Goal: Task Accomplishment & Management: Complete application form

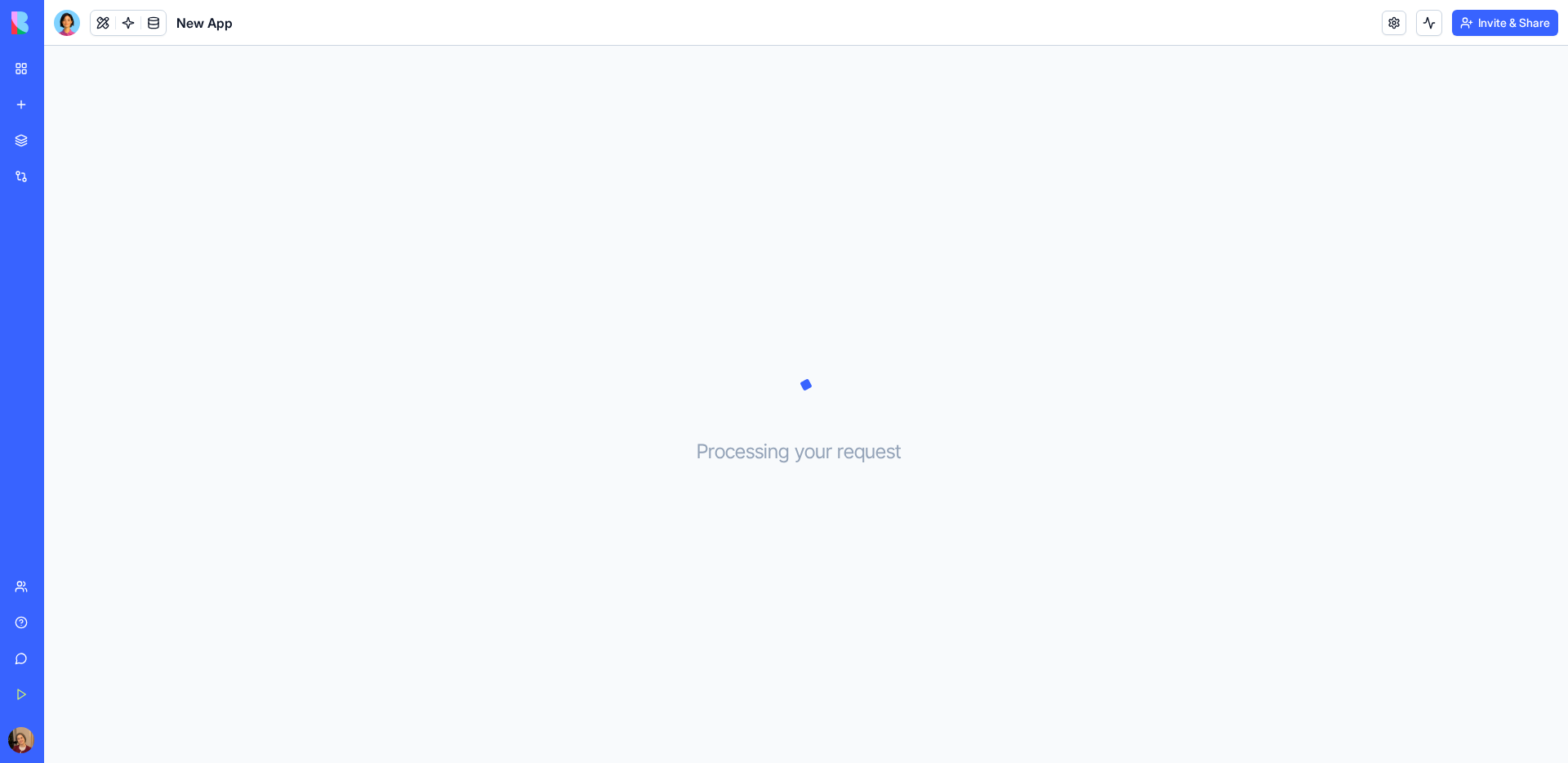
click at [24, 105] on link "New app" at bounding box center [37, 105] width 65 height 33
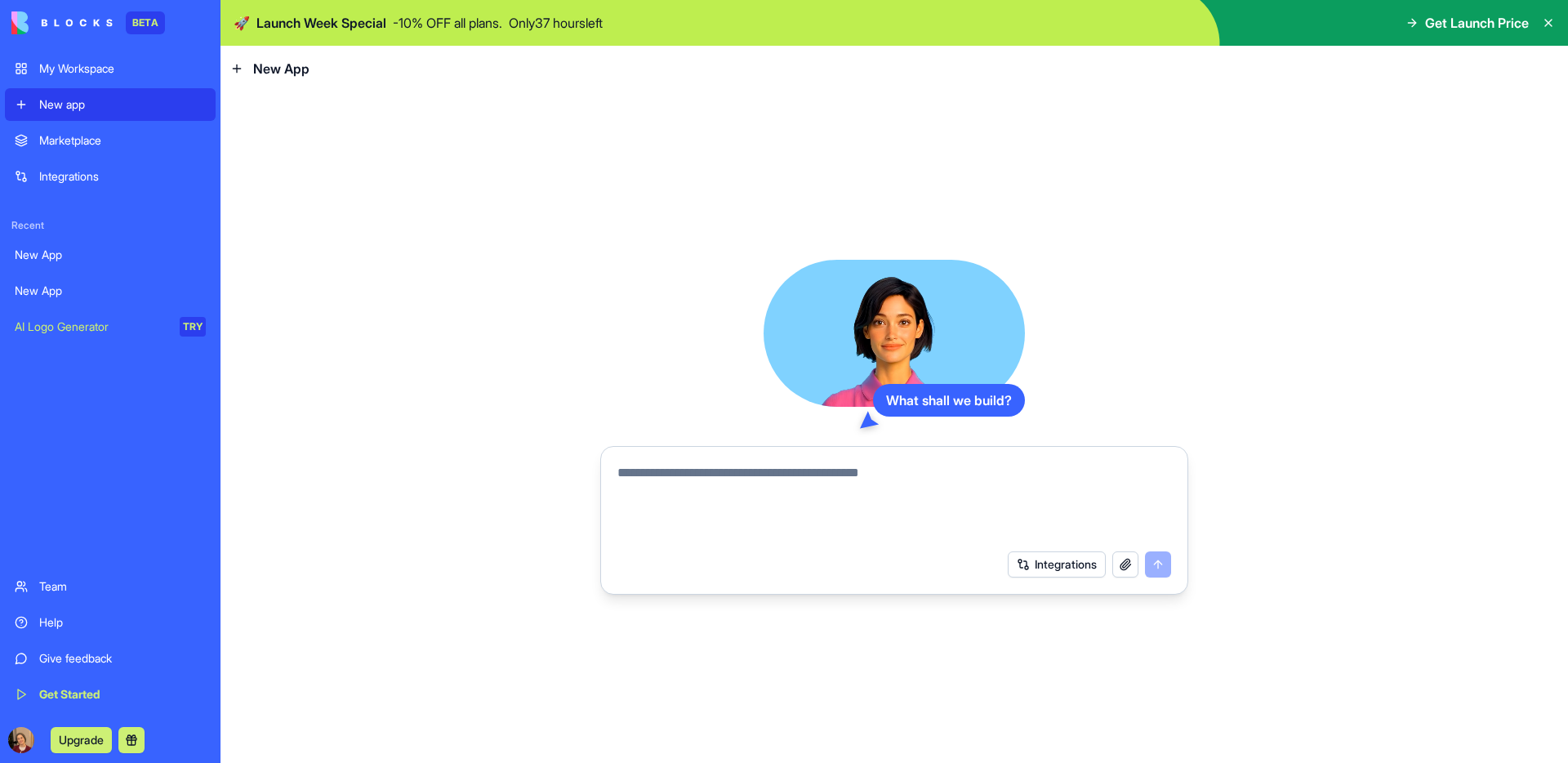
click at [24, 105] on link "New app" at bounding box center [110, 105] width 211 height 33
click at [40, 140] on div "Marketplace" at bounding box center [122, 140] width 167 height 17
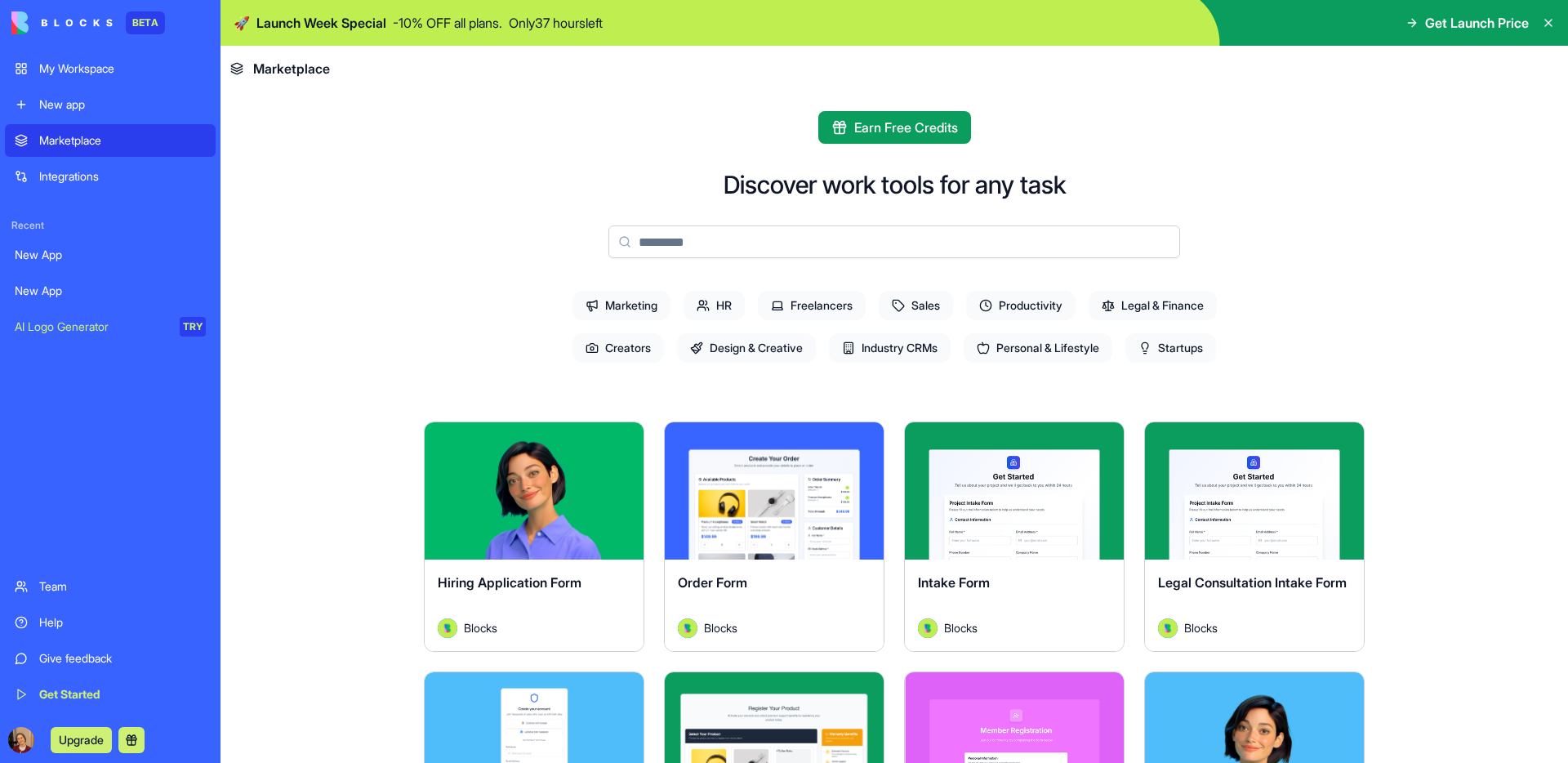
click at [69, 183] on div "Integrations" at bounding box center [122, 177] width 167 height 17
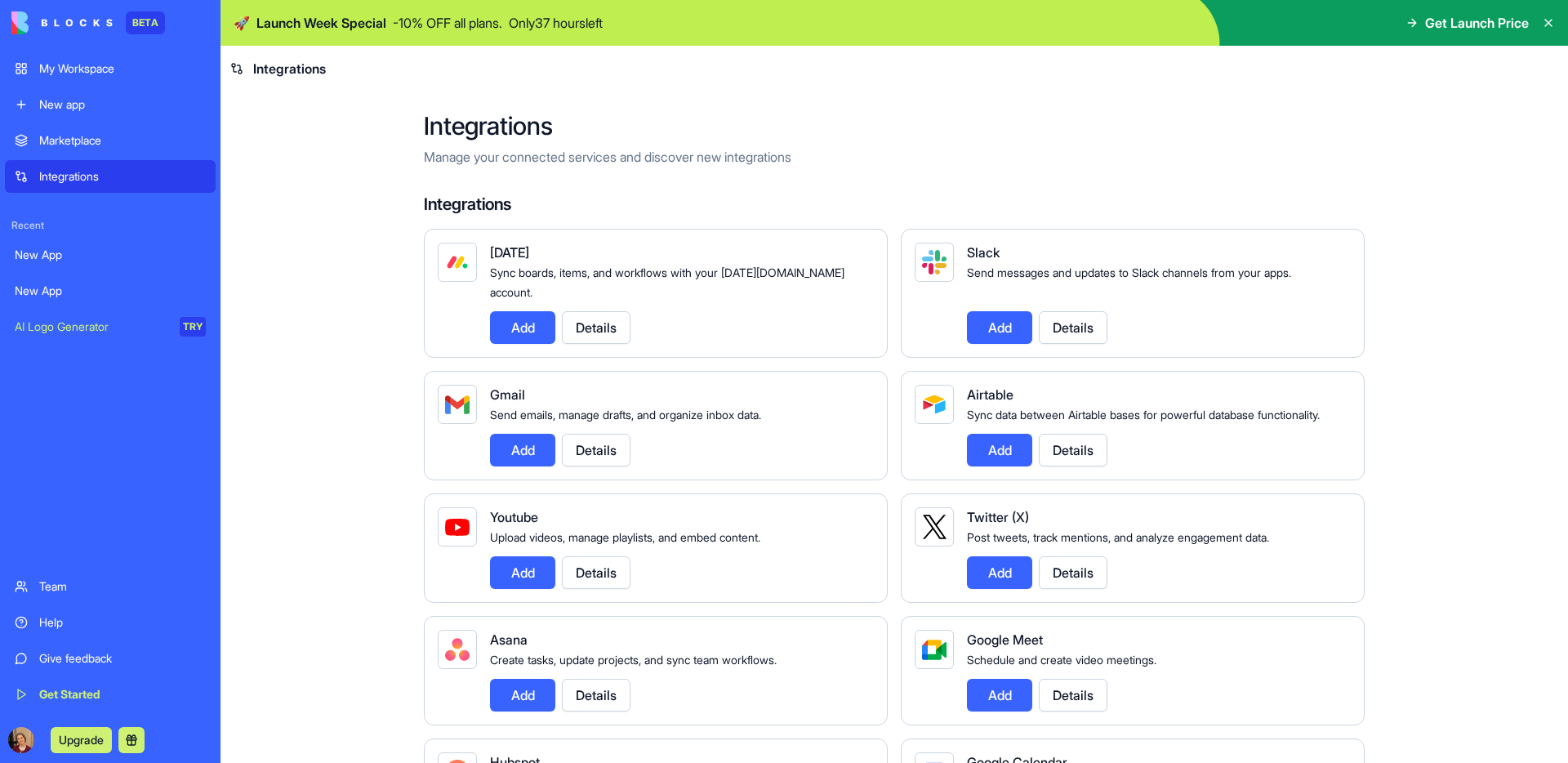
click at [83, 71] on div "My Workspace" at bounding box center [122, 69] width 167 height 17
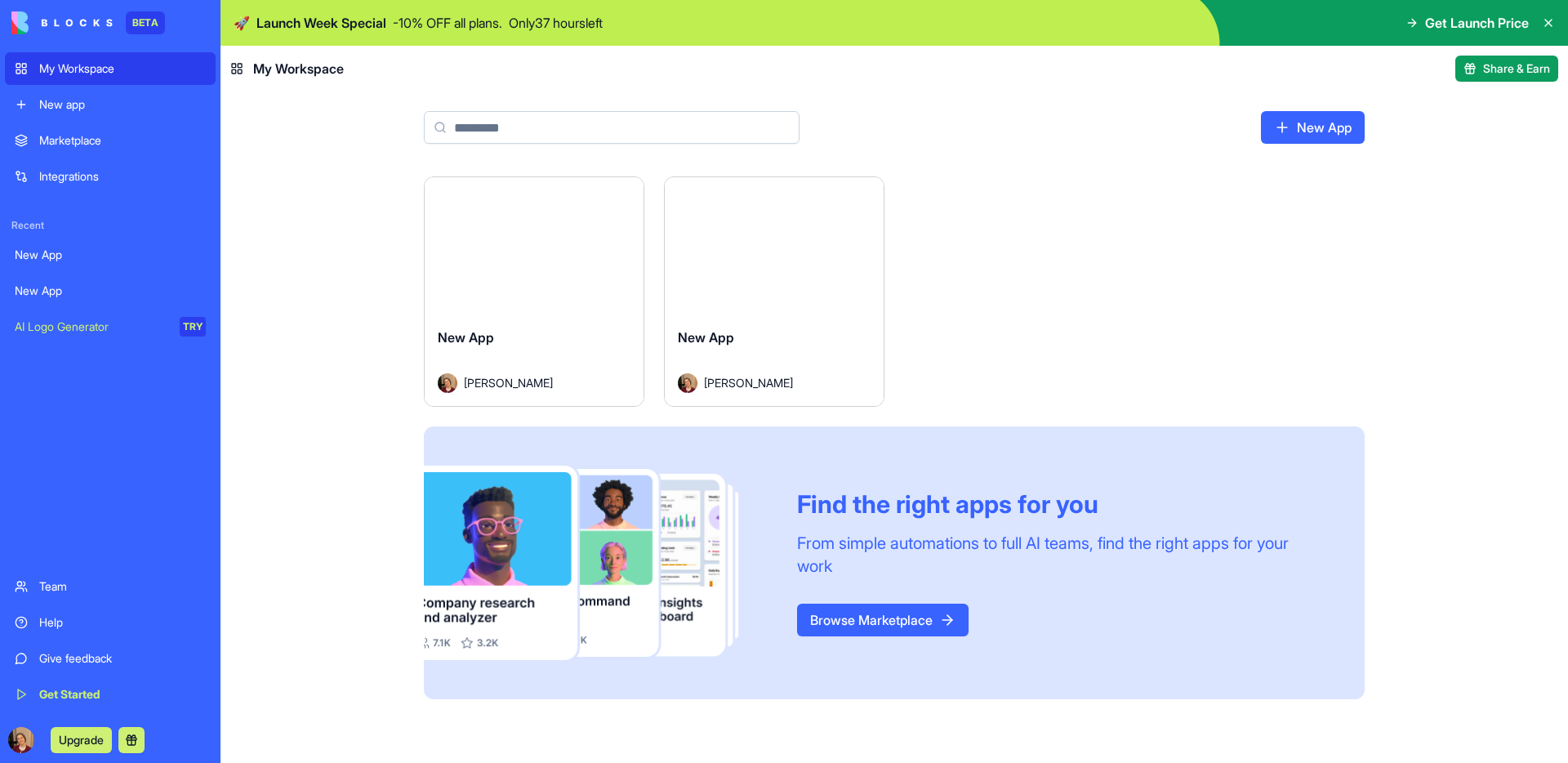
click at [69, 105] on div "New app" at bounding box center [122, 105] width 167 height 17
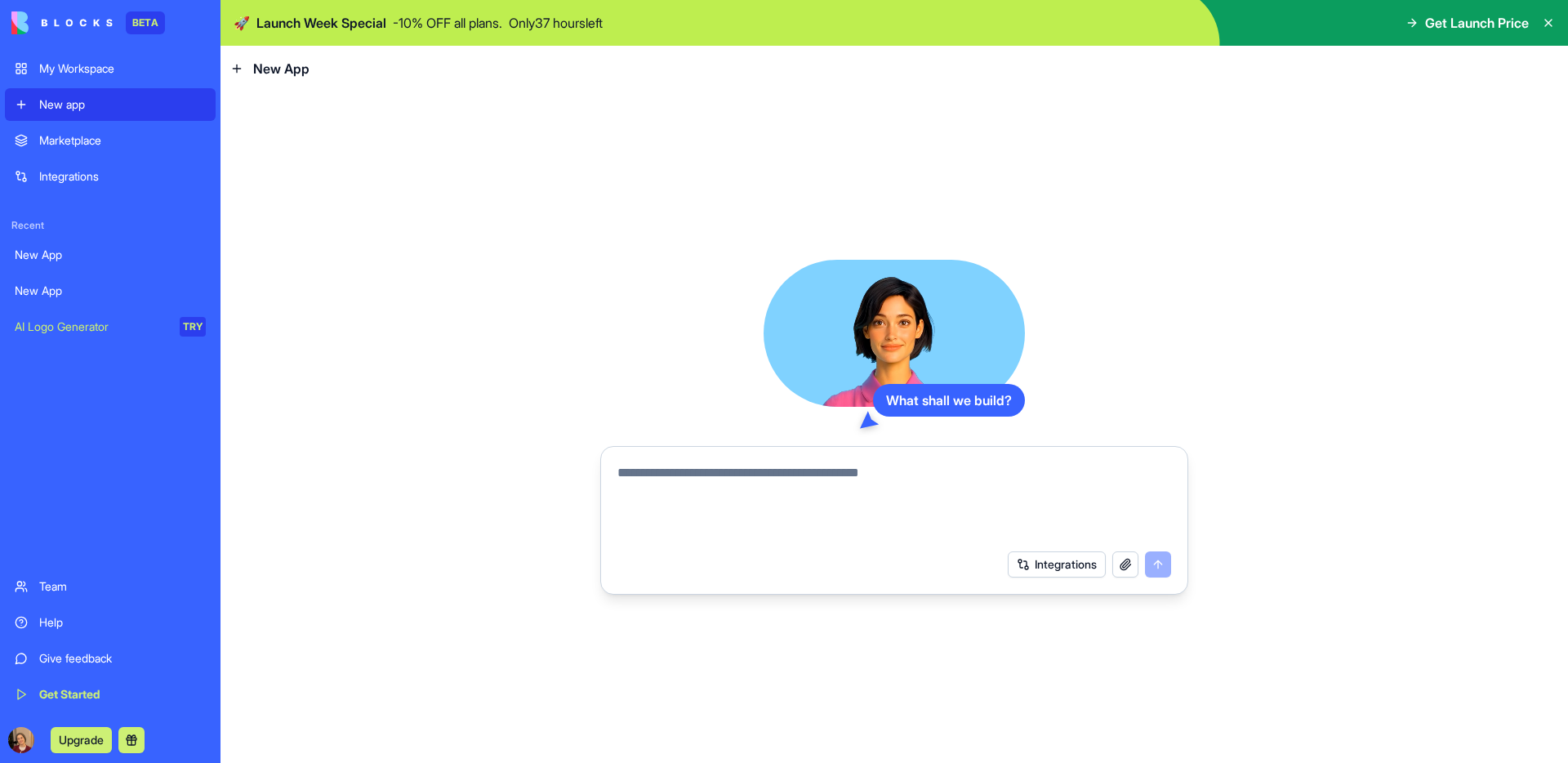
click at [69, 141] on div "Marketplace" at bounding box center [122, 140] width 167 height 17
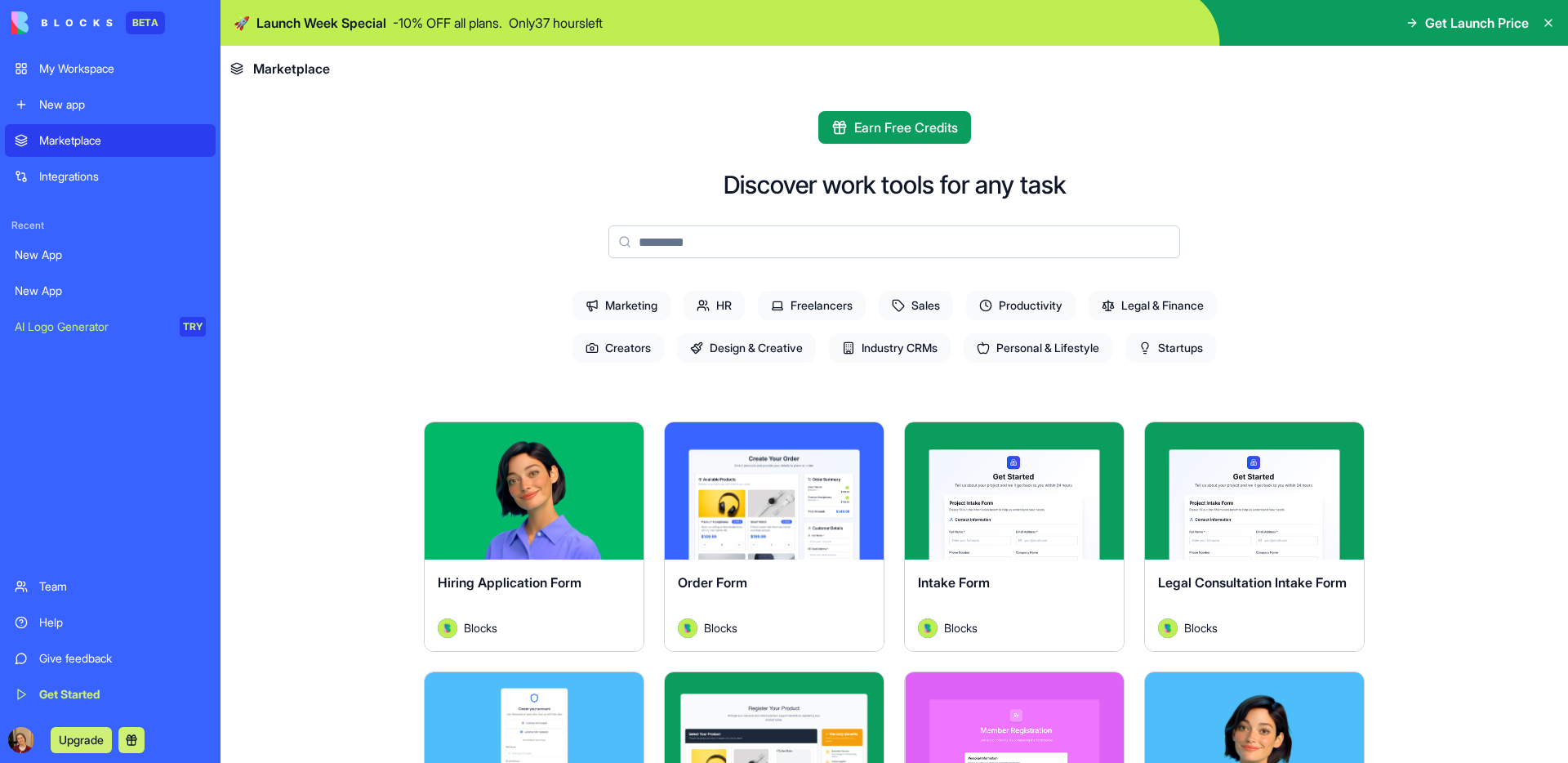
click at [75, 175] on div "Integrations" at bounding box center [122, 177] width 167 height 17
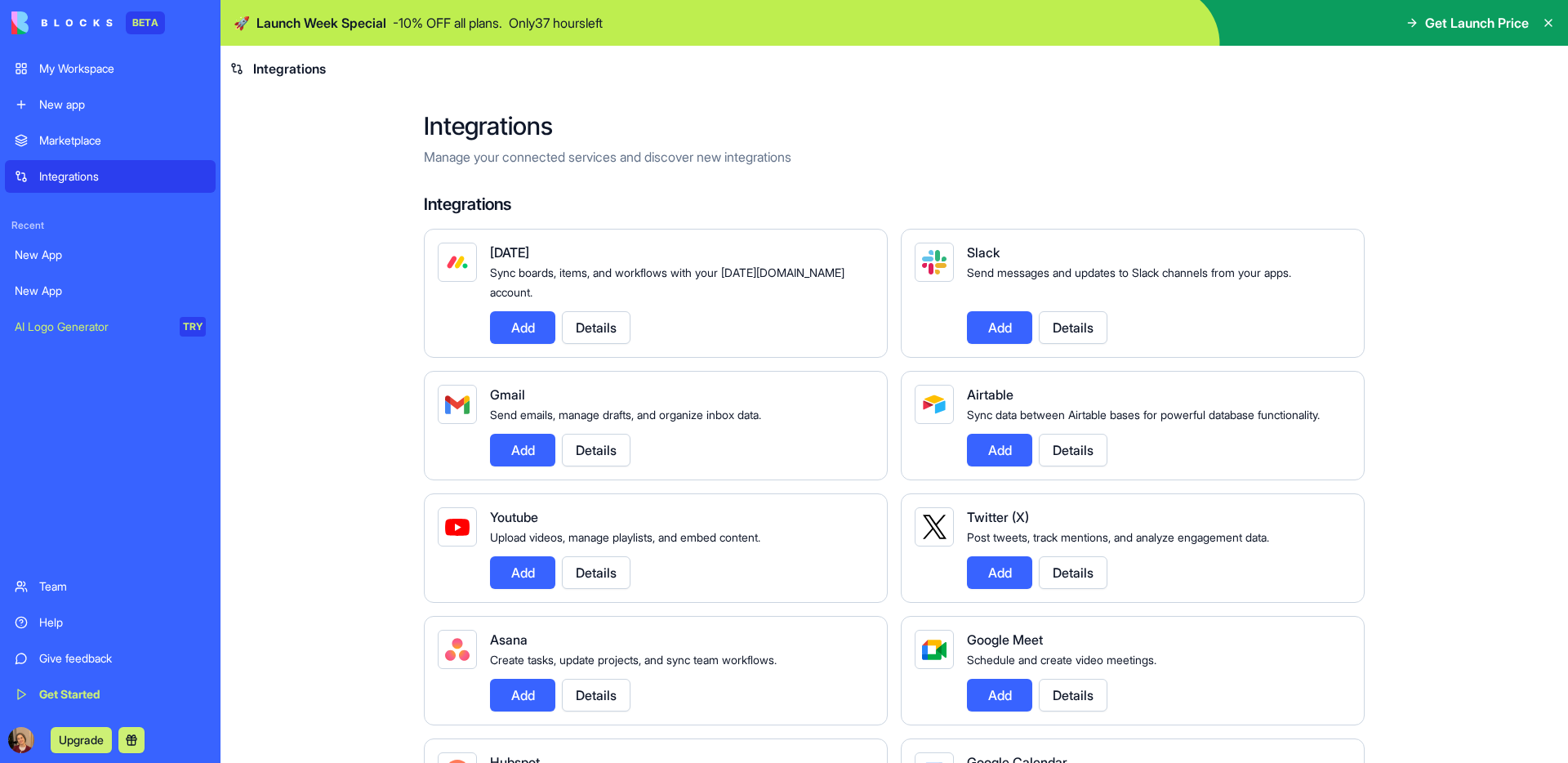
click at [45, 219] on span "Recent" at bounding box center [110, 225] width 211 height 13
click at [43, 272] on div "New App New App AI Logo Generator TRY" at bounding box center [110, 291] width 211 height 105
click at [43, 257] on div "New App" at bounding box center [110, 255] width 191 height 17
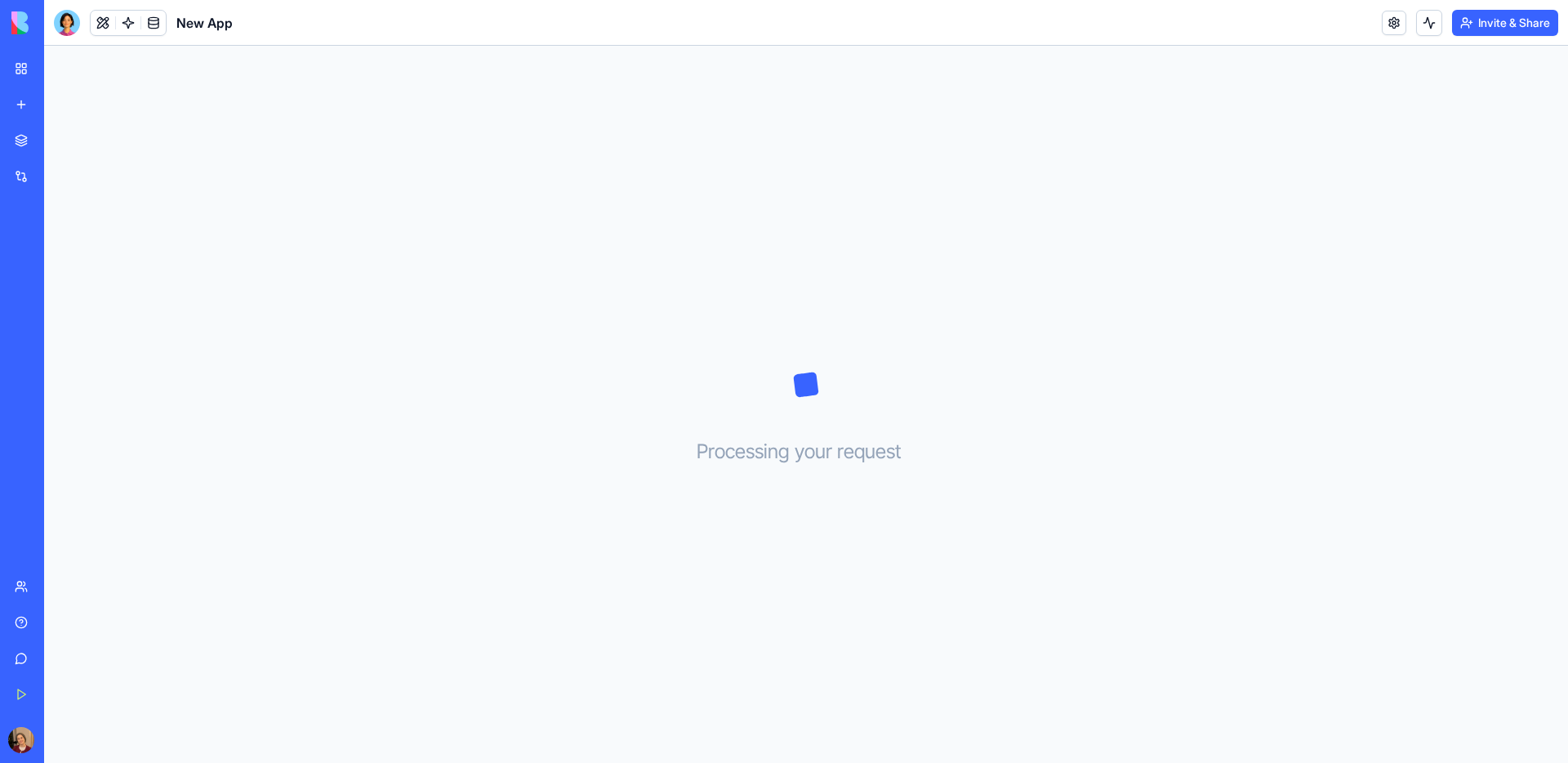
click at [42, 295] on div "New App" at bounding box center [37, 291] width 45 height 17
click at [23, 320] on div "AI Logo Generator" at bounding box center [19, 327] width 8 height 17
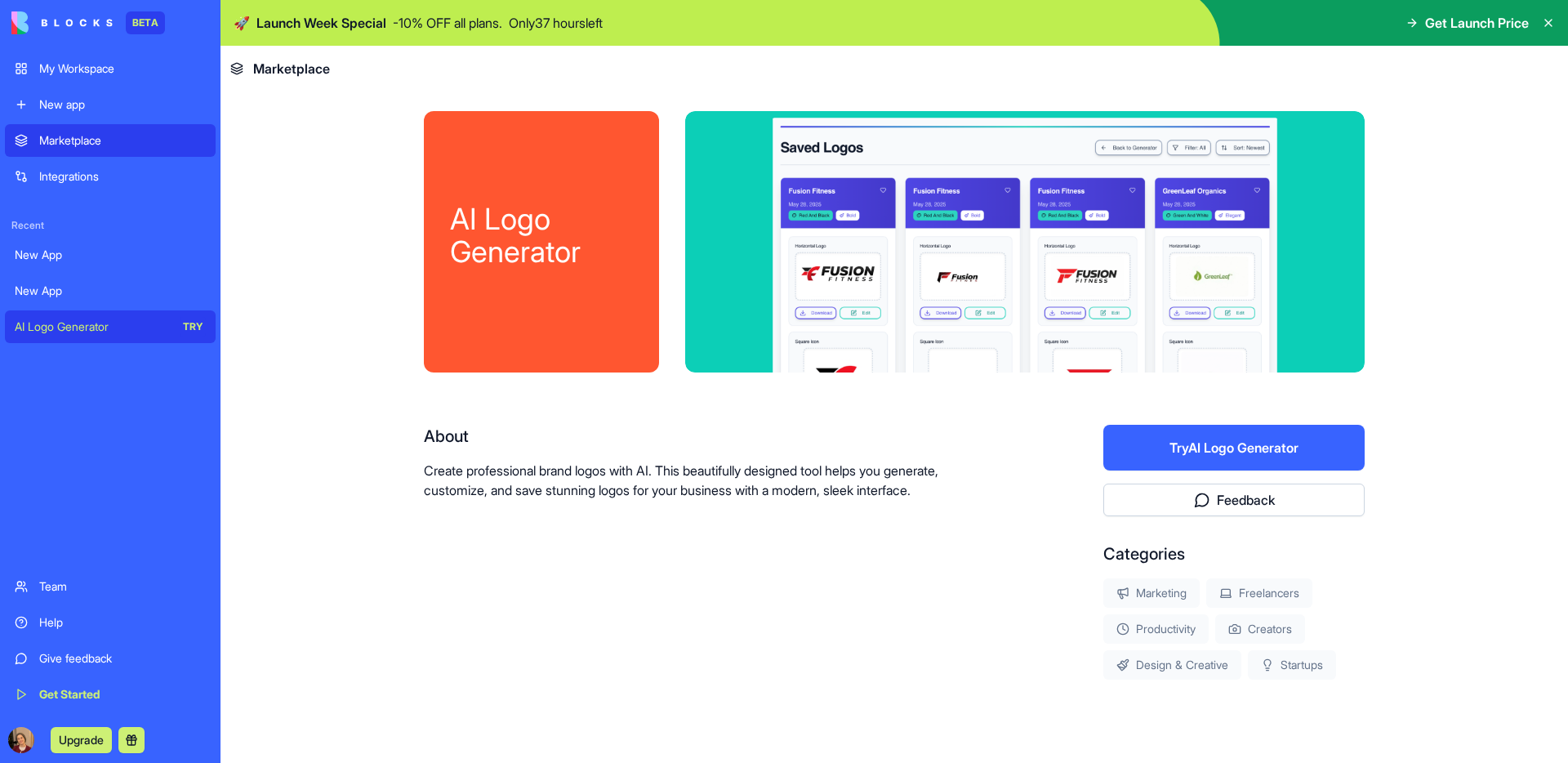
click at [102, 65] on div "My Workspace" at bounding box center [122, 69] width 167 height 17
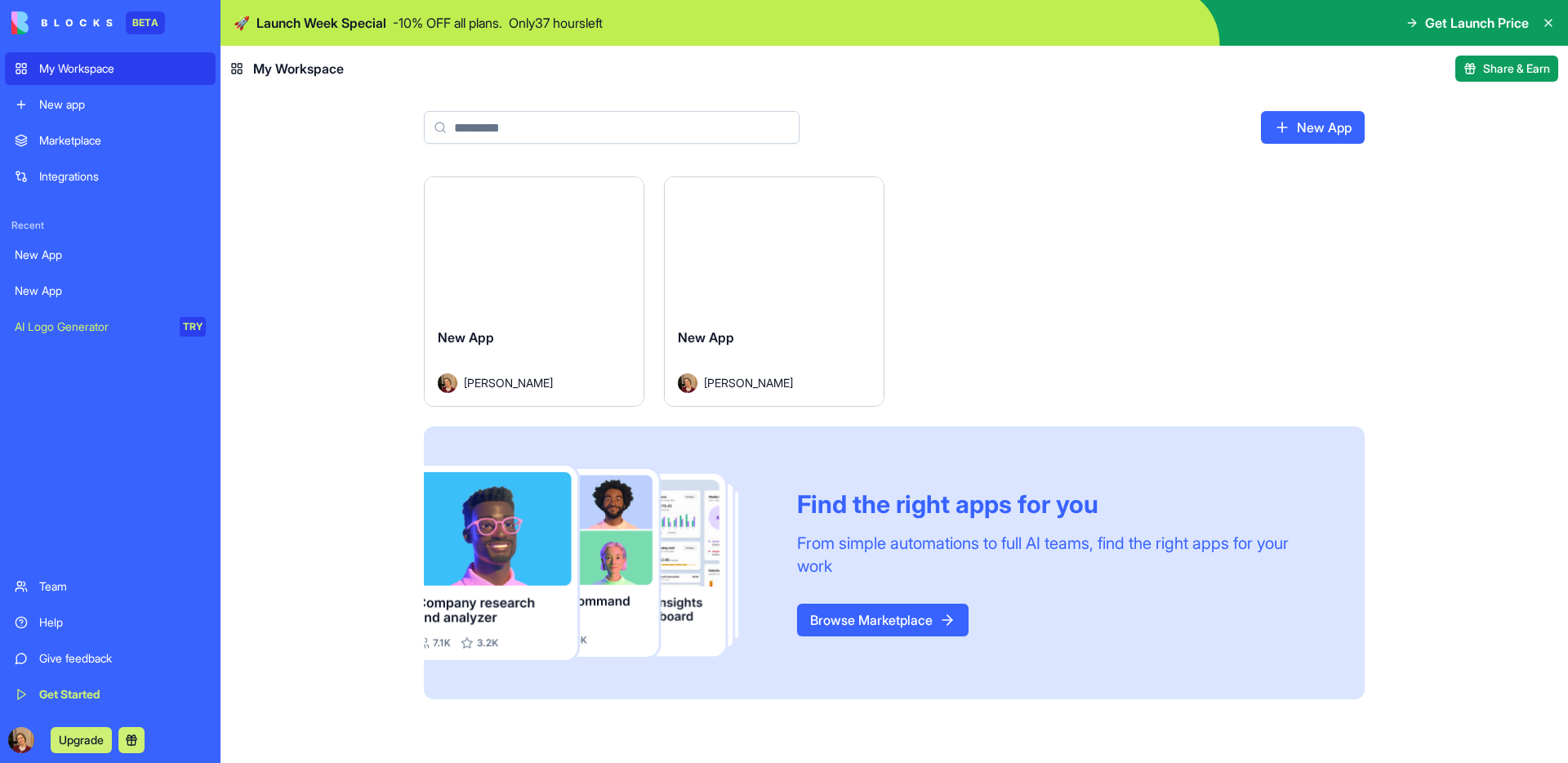
click at [83, 104] on div "New app" at bounding box center [122, 105] width 167 height 17
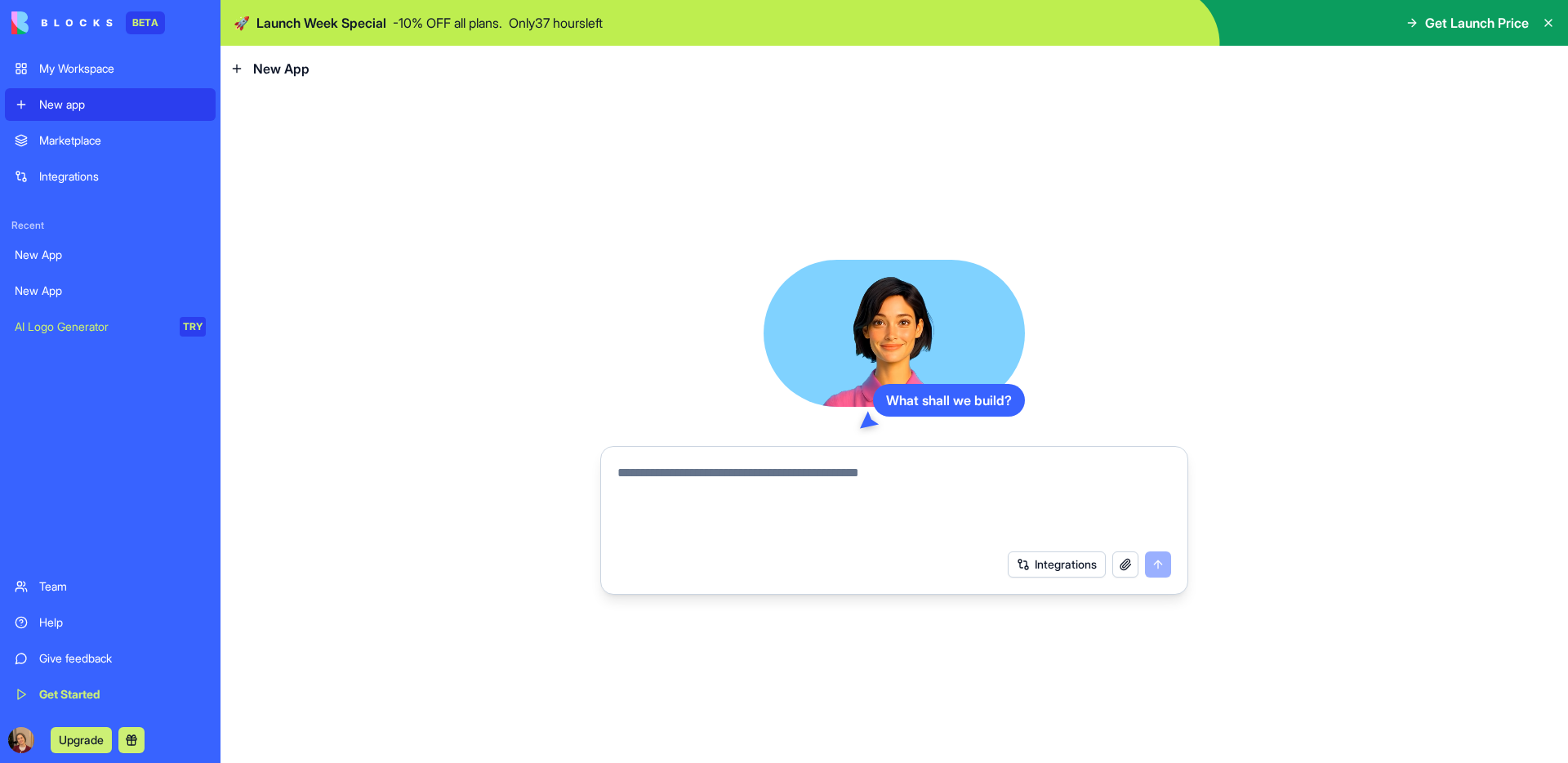
click at [74, 145] on div "Marketplace" at bounding box center [122, 140] width 167 height 17
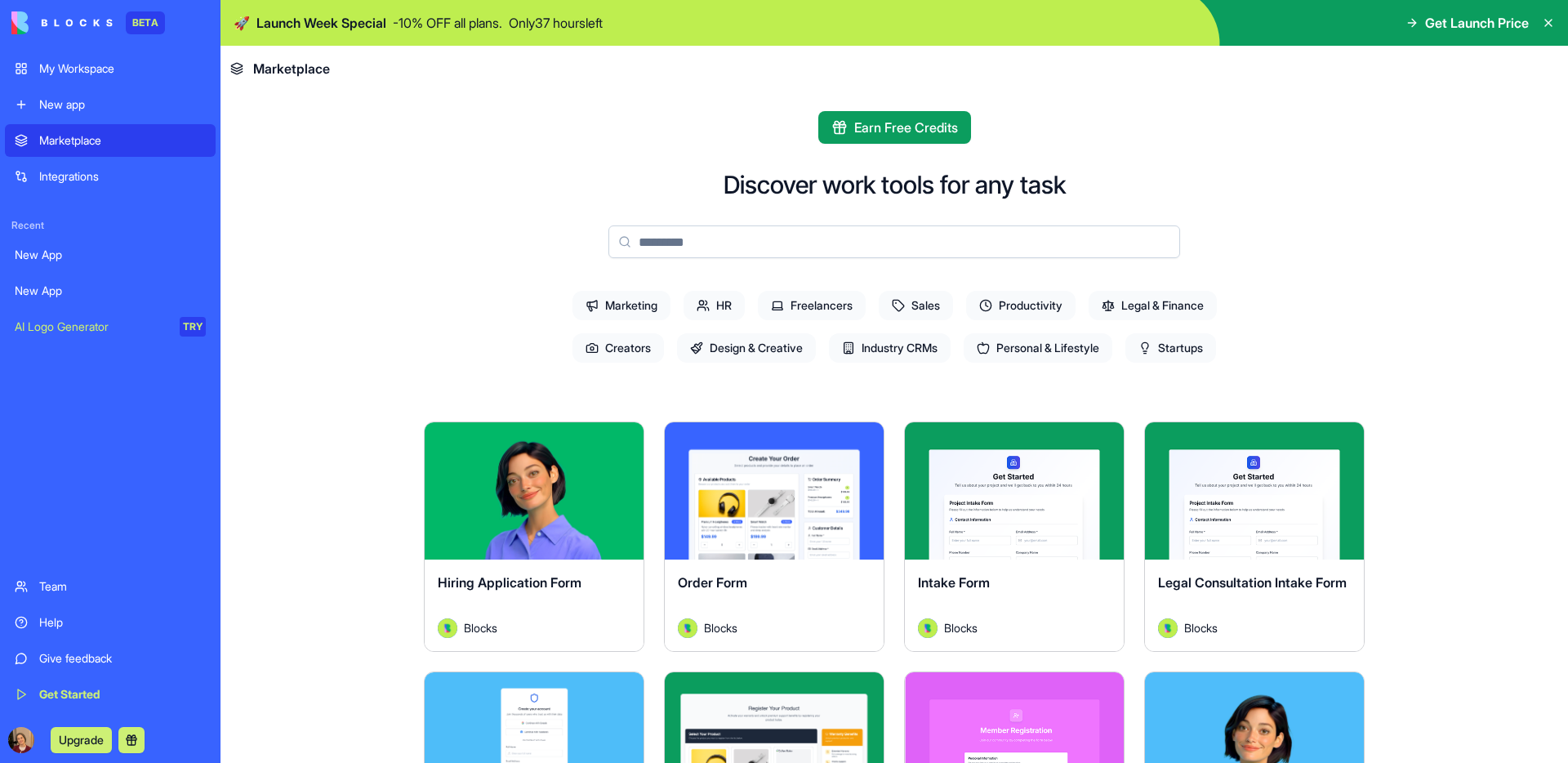
click at [73, 178] on div "Integrations" at bounding box center [122, 177] width 167 height 17
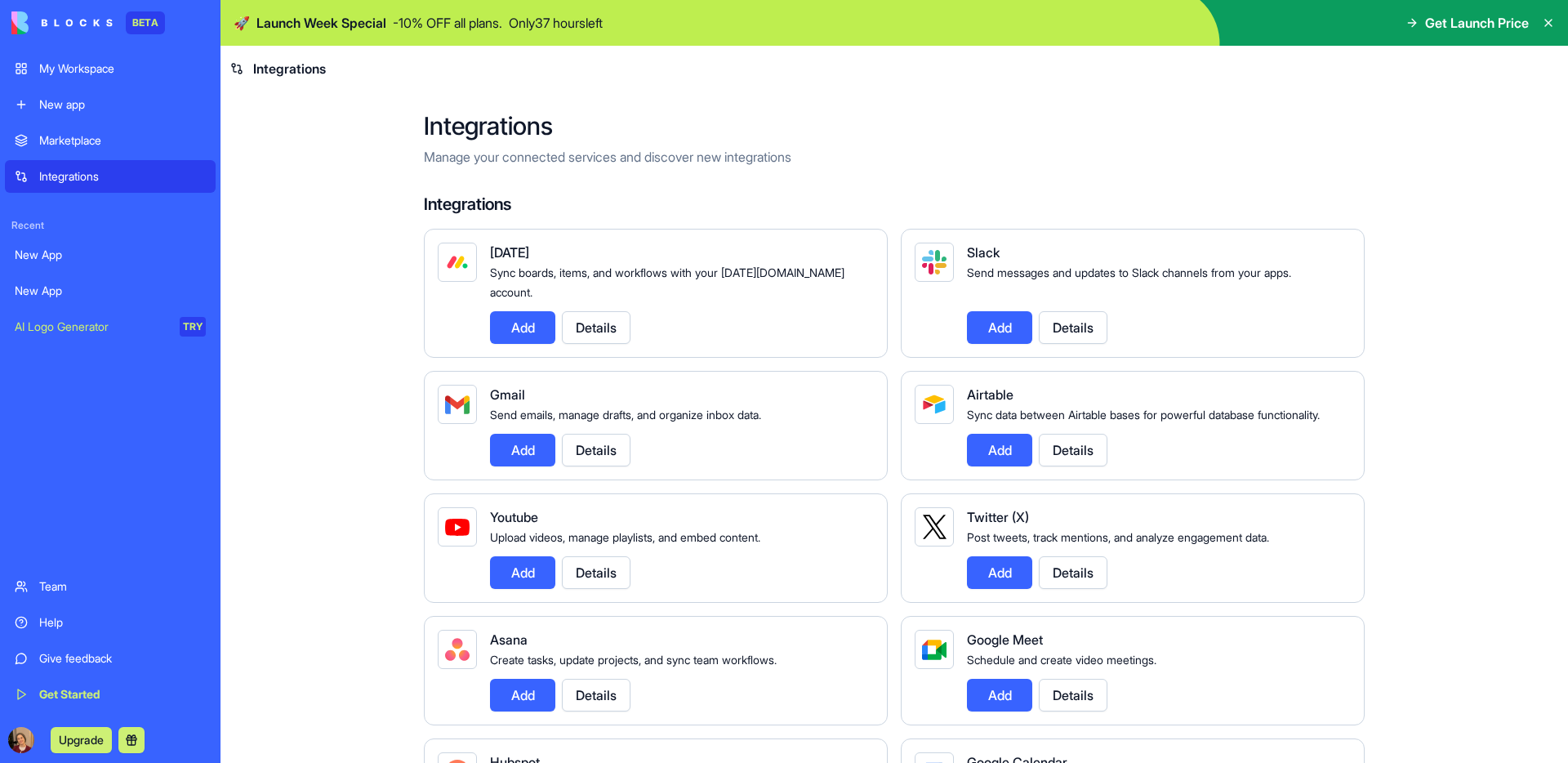
click at [70, 53] on link "My Workspace" at bounding box center [110, 69] width 211 height 33
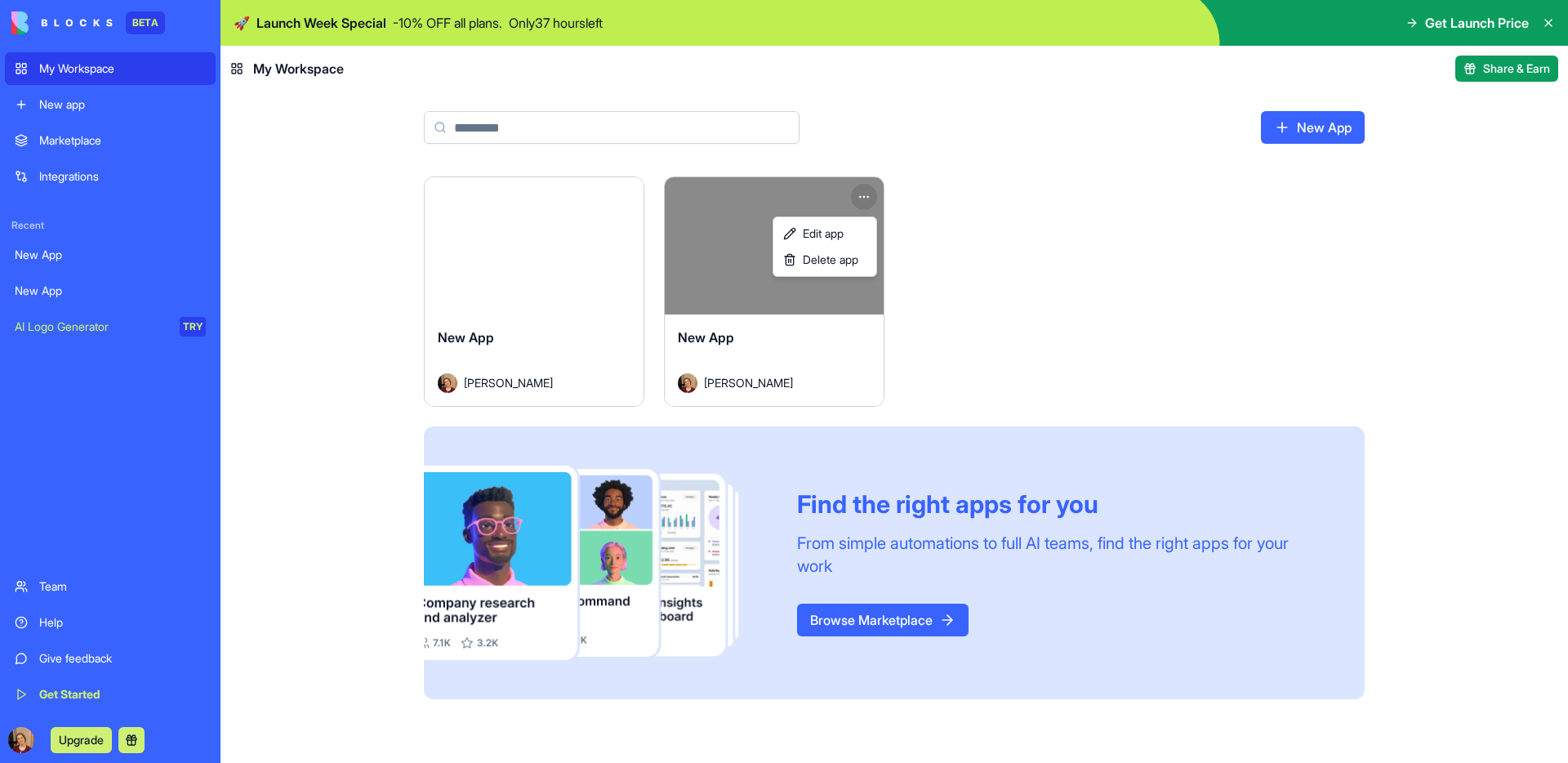
click at [869, 197] on html "BETA My Workspace New app Marketplace Integrations Recent New App New App AI Lo…" at bounding box center [784, 382] width 1568 height 763
click at [831, 258] on span "Delete app" at bounding box center [830, 260] width 55 height 17
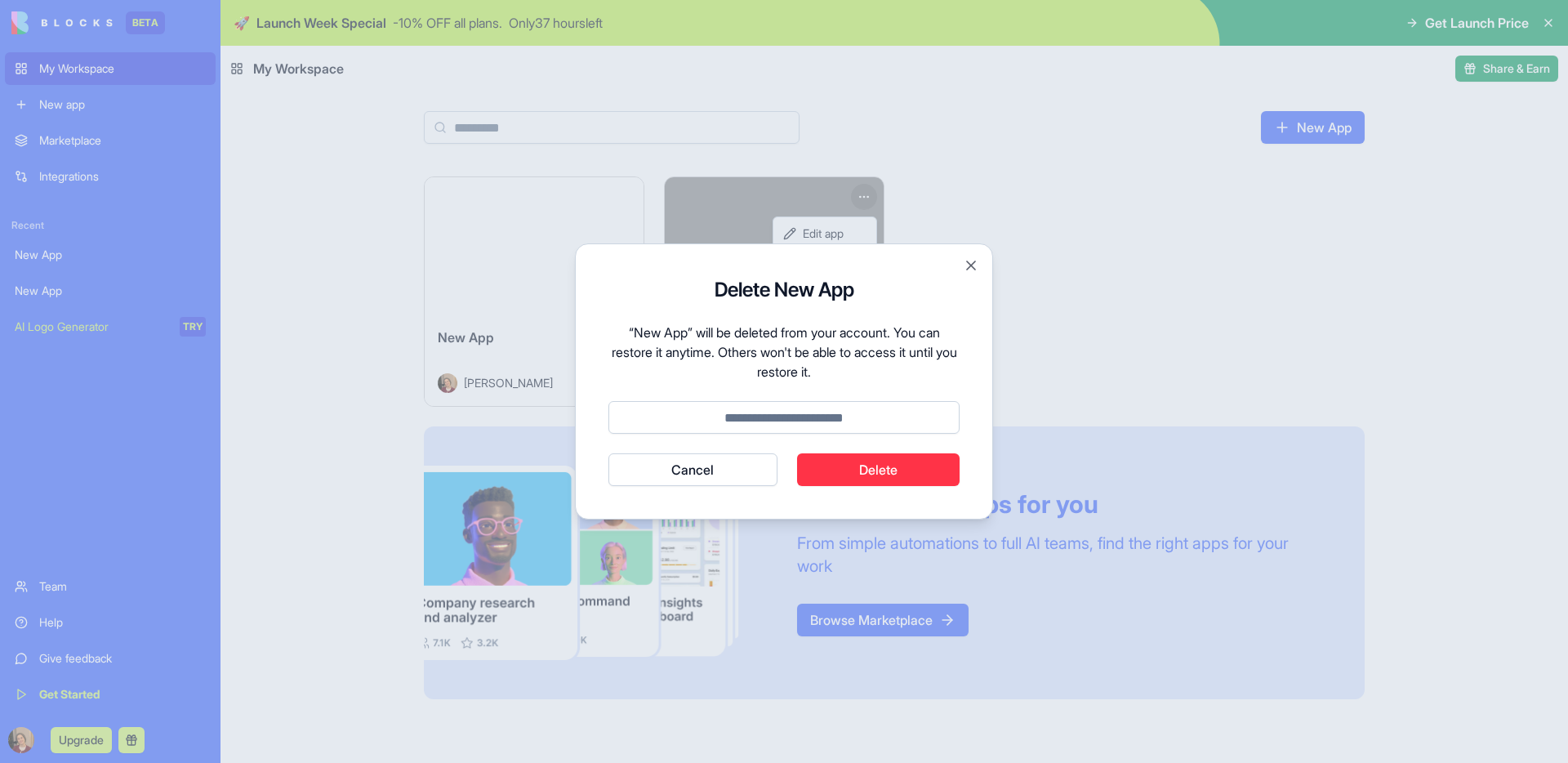
click at [836, 476] on button "Delete" at bounding box center [879, 470] width 163 height 33
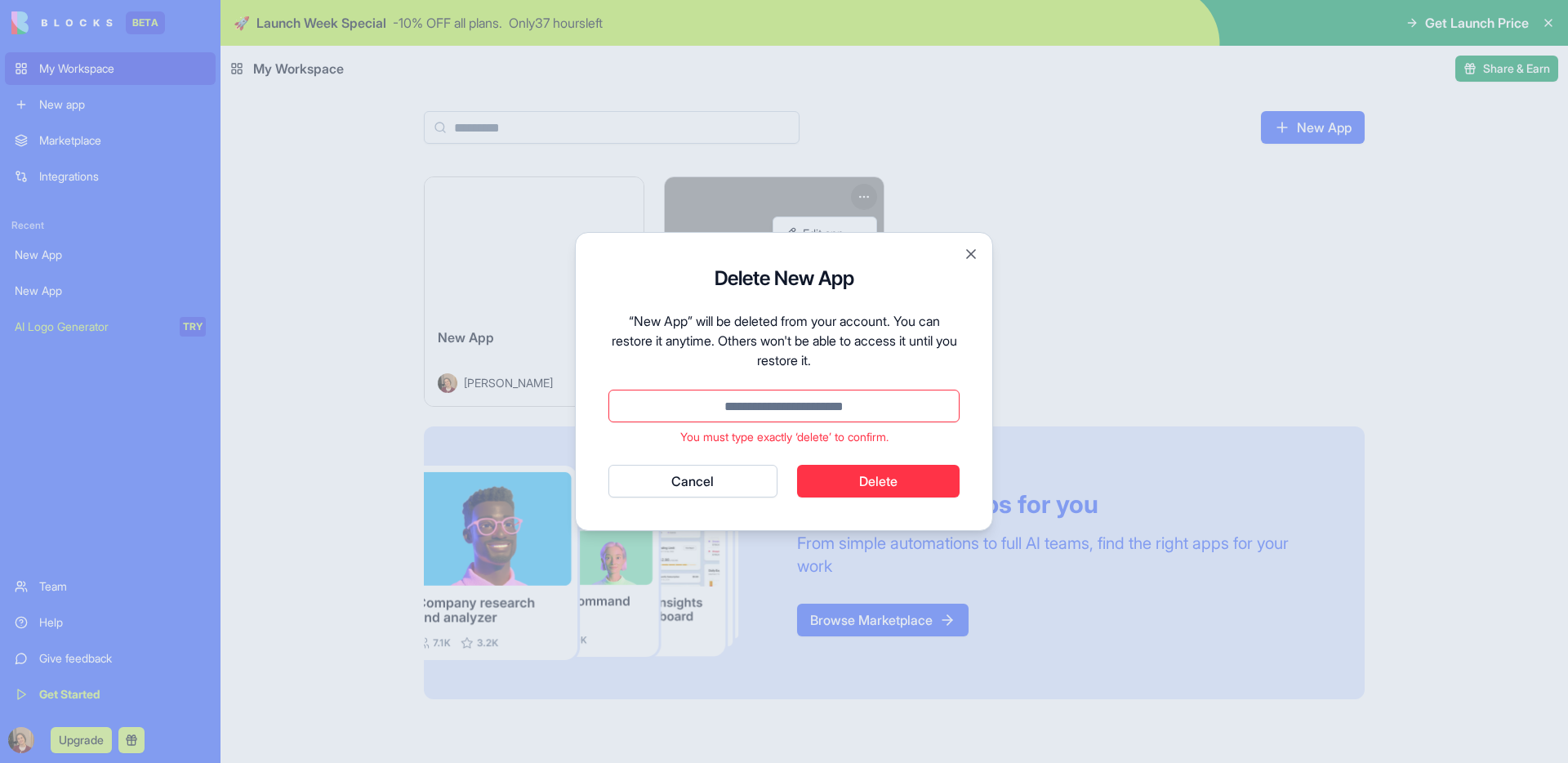
click at [732, 491] on button "Cancel" at bounding box center [693, 481] width 169 height 33
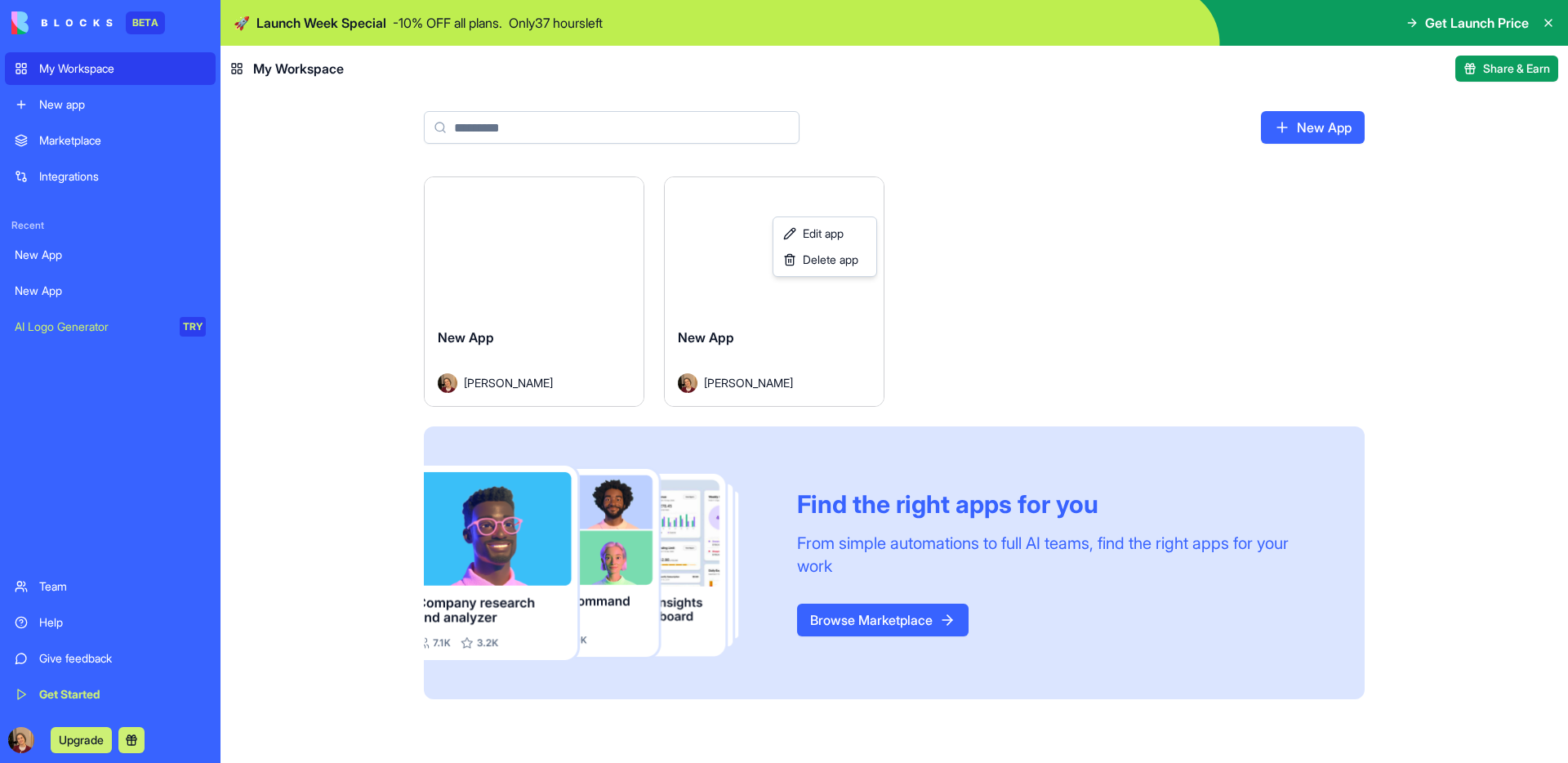
click at [556, 130] on html "BETA My Workspace New app Marketplace Integrations Recent New App New App AI Lo…" at bounding box center [784, 382] width 1568 height 763
click at [511, 117] on input at bounding box center [611, 128] width 376 height 33
click at [551, 17] on p "Only 37 hours left" at bounding box center [556, 23] width 94 height 20
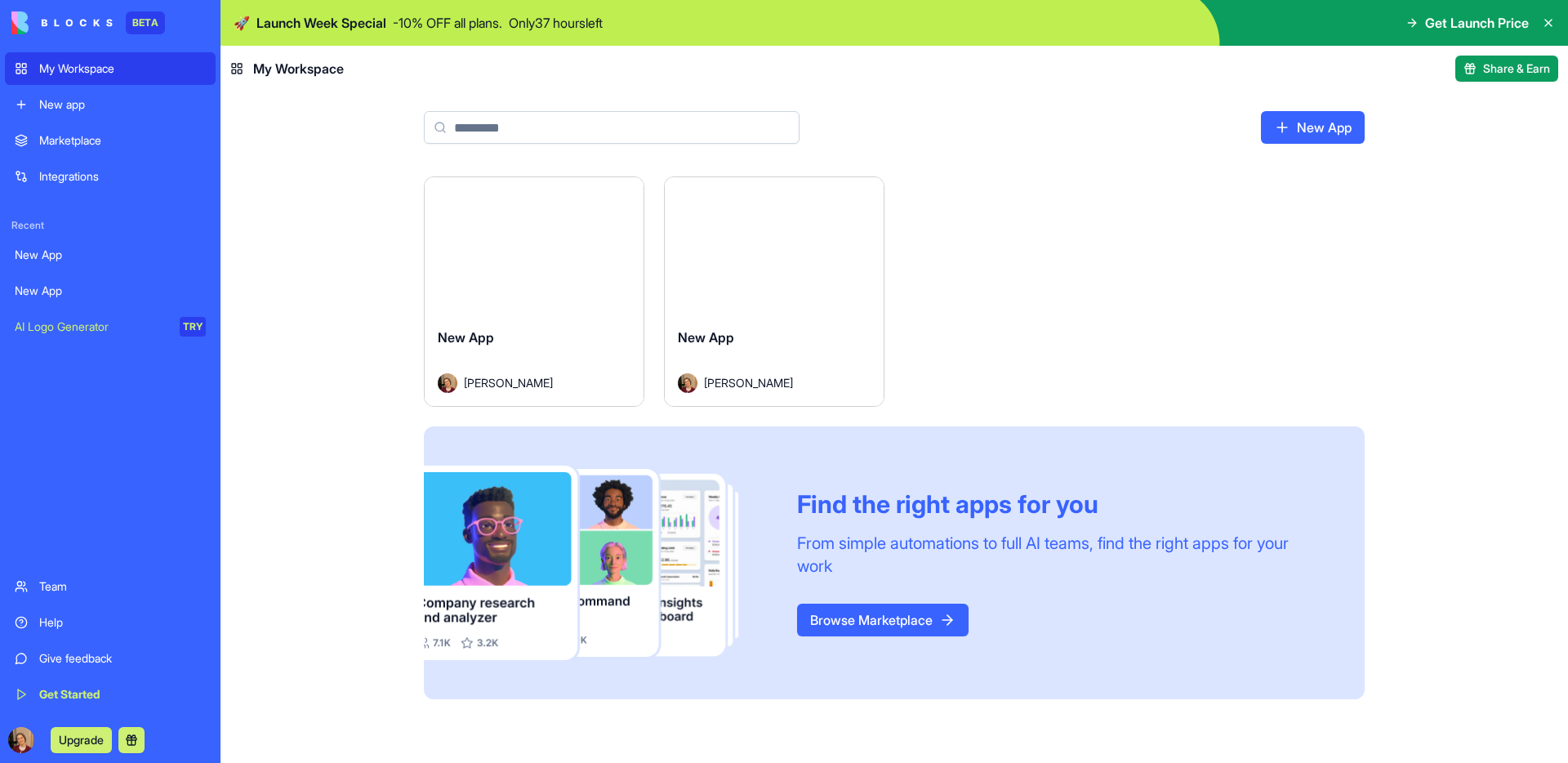
click at [590, 64] on header "My Workspace Share & Earn" at bounding box center [894, 68] width 1348 height 45
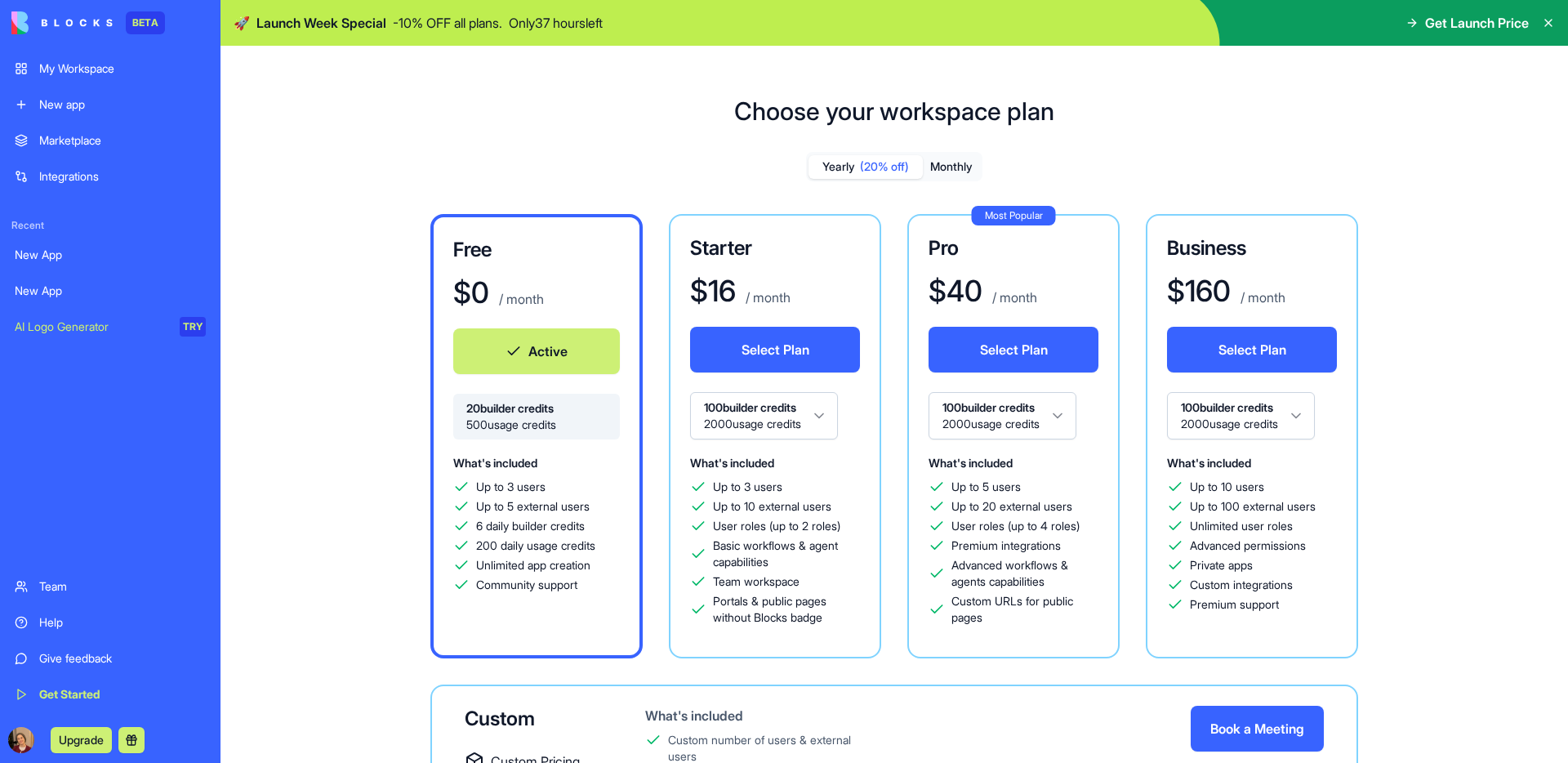
click at [84, 100] on div "New app" at bounding box center [122, 105] width 167 height 17
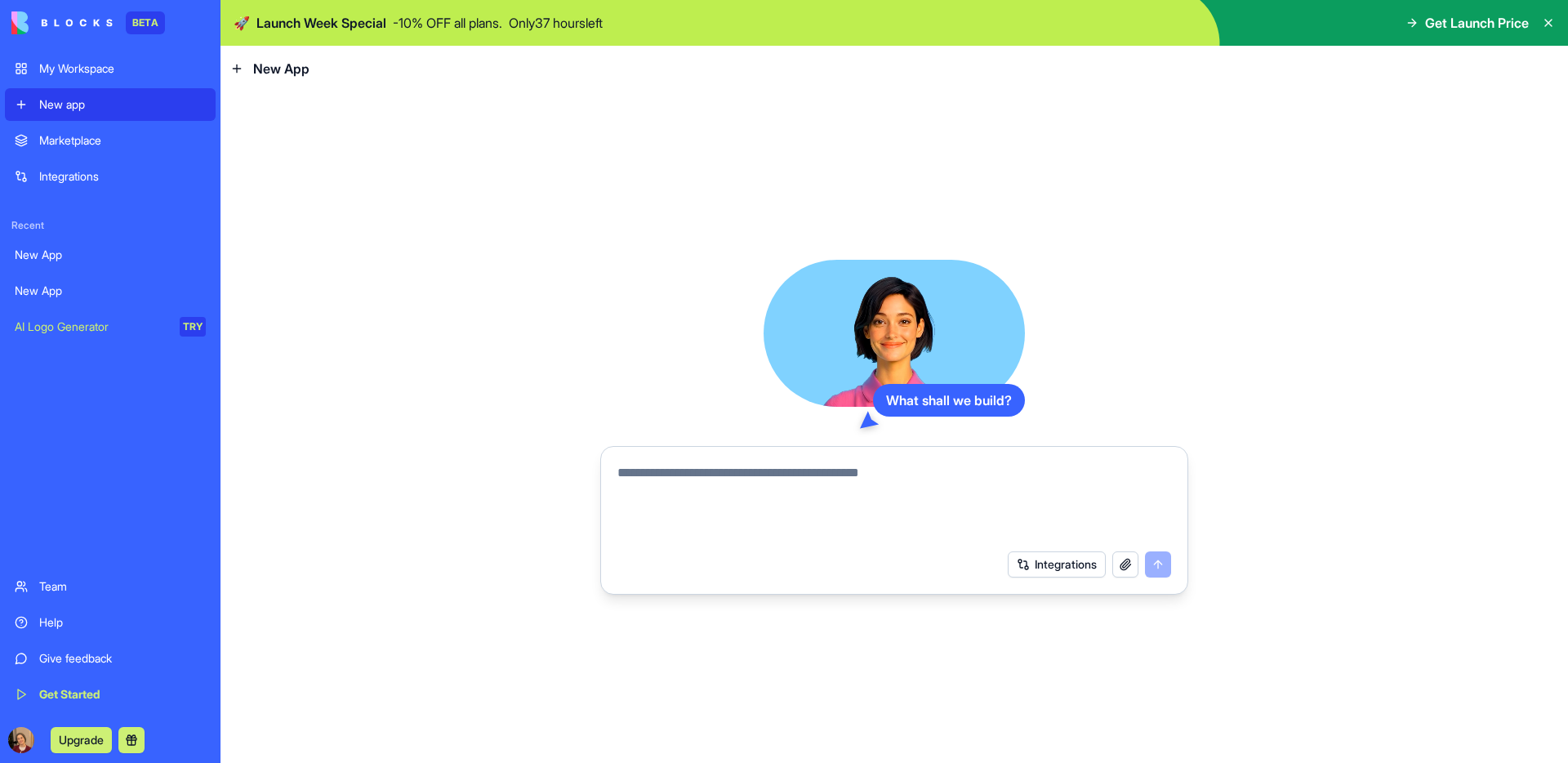
click at [765, 483] on textarea at bounding box center [894, 502] width 554 height 78
type textarea "*"
click at [864, 478] on textarea at bounding box center [894, 502] width 554 height 78
click at [871, 484] on textarea at bounding box center [894, 502] width 554 height 78
click at [948, 489] on textarea at bounding box center [894, 502] width 554 height 78
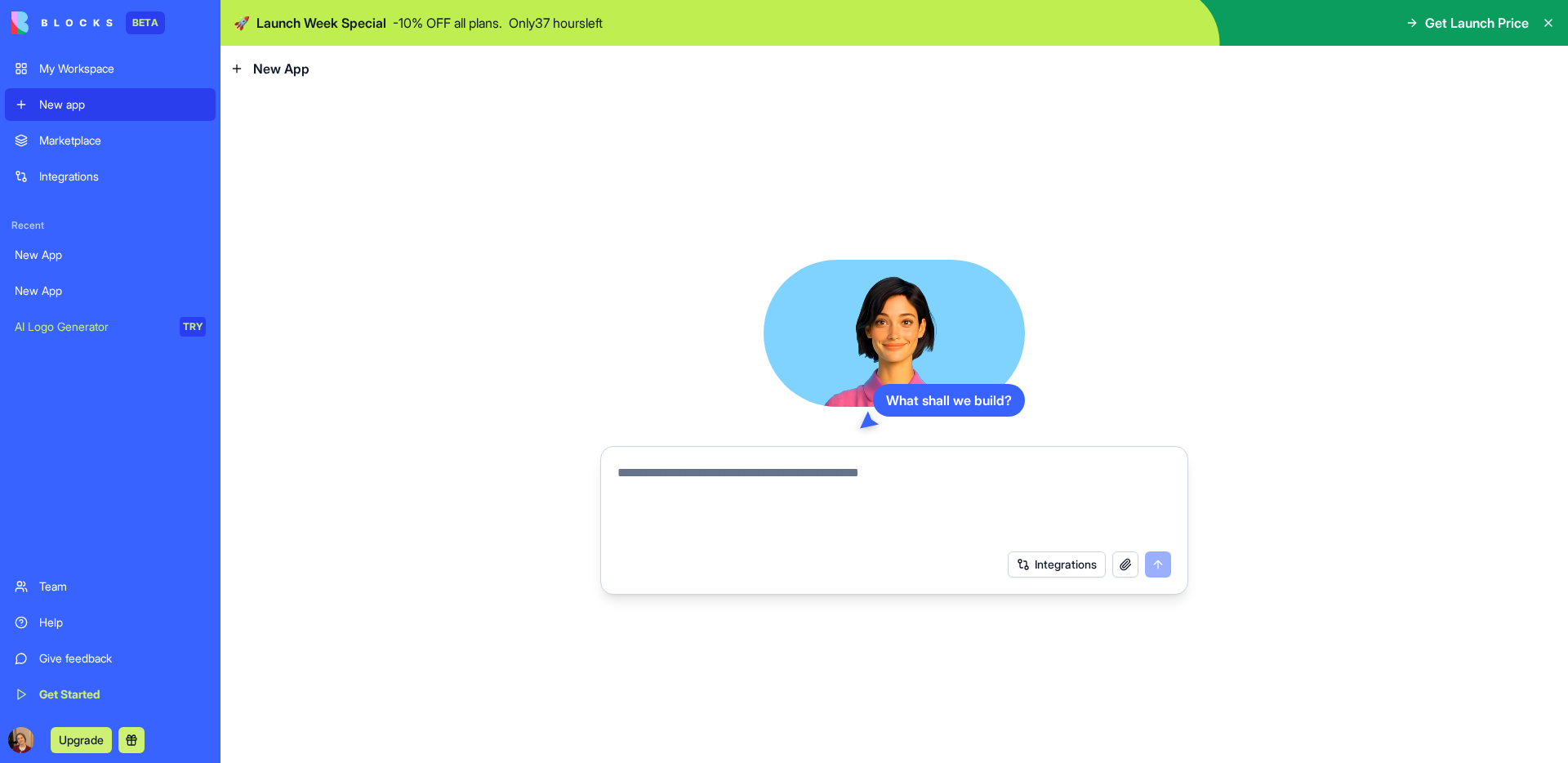
click at [823, 479] on textarea at bounding box center [894, 502] width 554 height 78
click at [822, 480] on textarea at bounding box center [894, 502] width 554 height 78
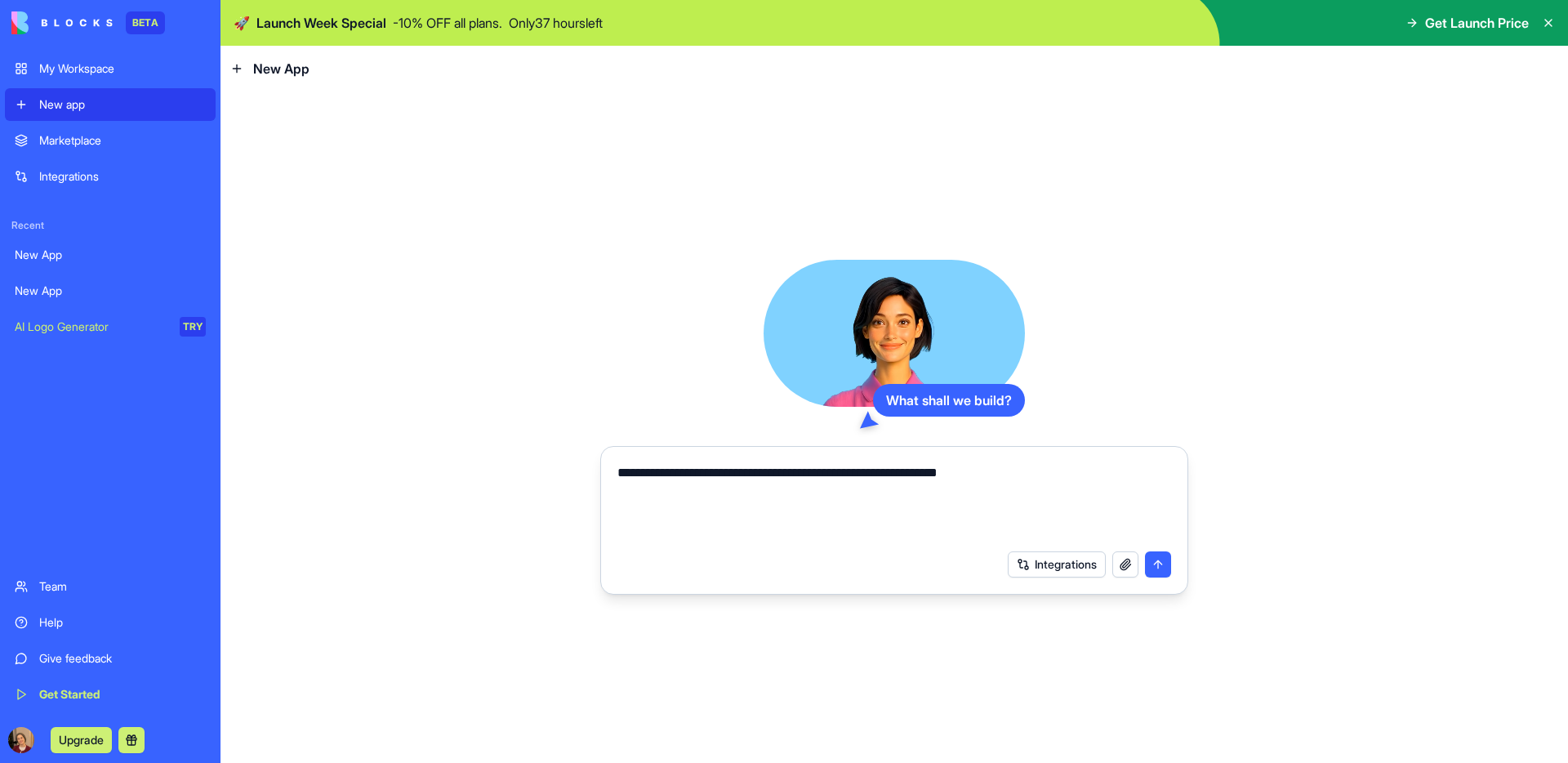
type textarea "**********"
click at [1159, 561] on button "submit" at bounding box center [1158, 565] width 26 height 26
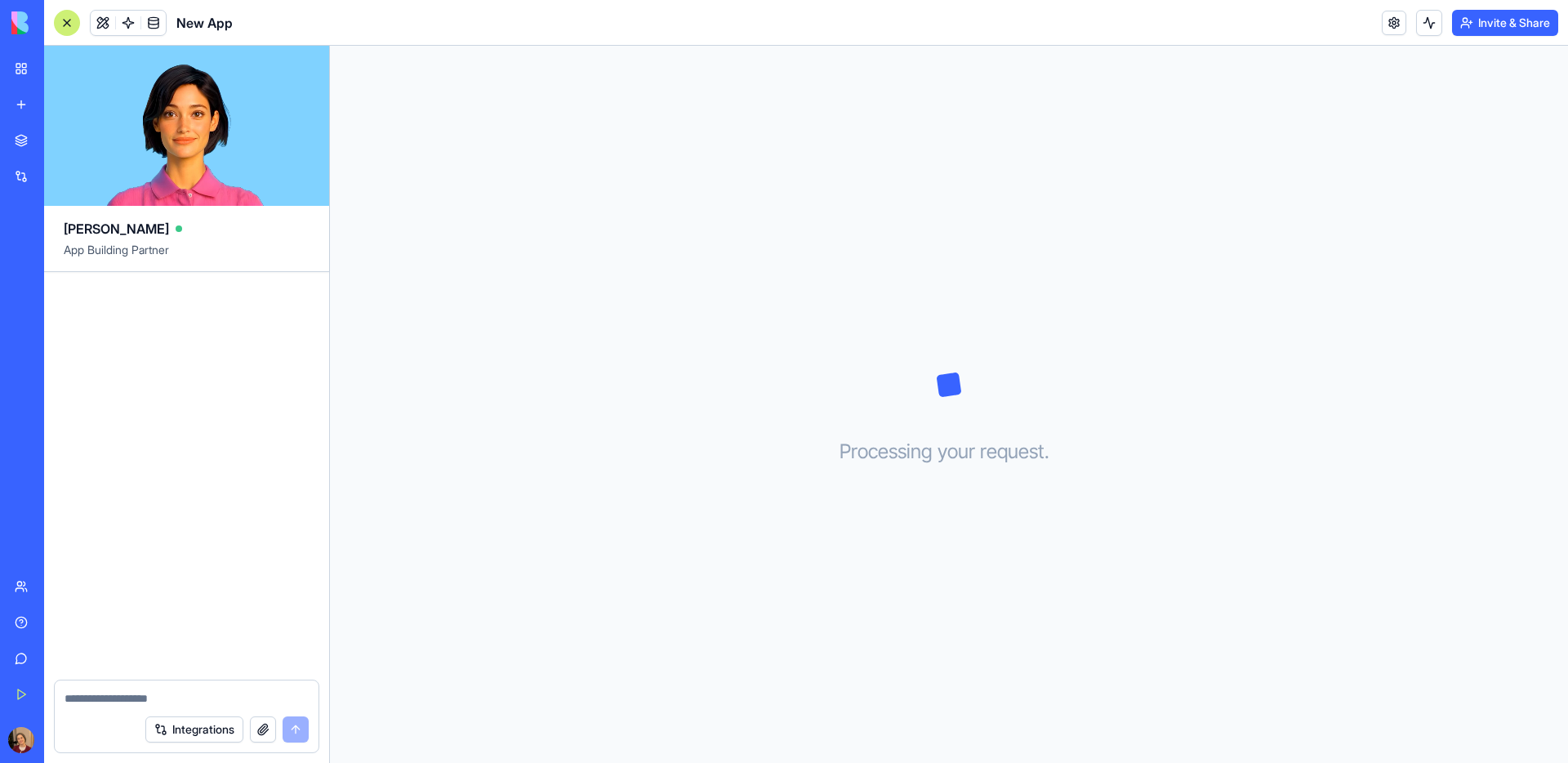
click at [218, 372] on div at bounding box center [186, 476] width 285 height 408
